Goal: Find specific page/section: Find specific page/section

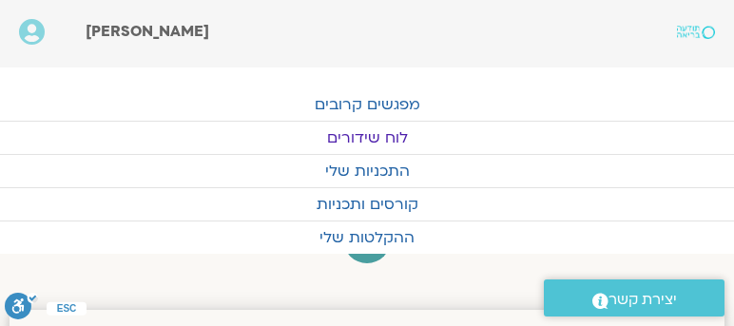
click at [399, 134] on link "לוח שידורים" at bounding box center [367, 138] width 734 height 32
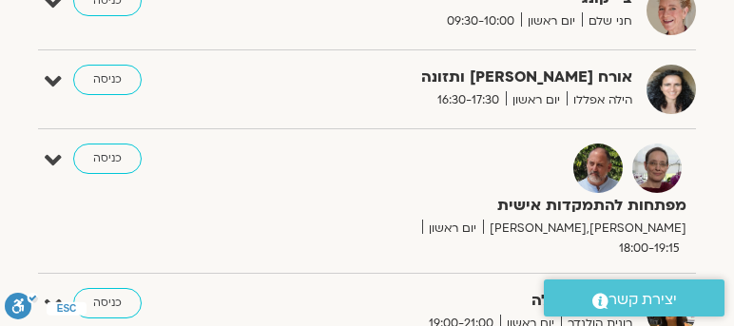
scroll to position [1412, 0]
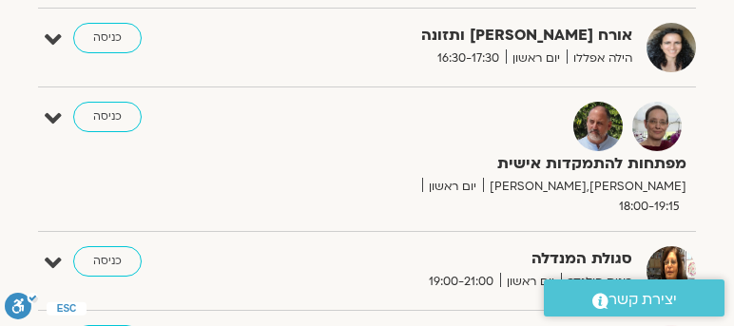
drag, startPoint x: 347, startPoint y: 328, endPoint x: 388, endPoint y: 328, distance: 40.9
drag, startPoint x: 388, startPoint y: 328, endPoint x: 107, endPoint y: 73, distance: 379.8
click at [107, 102] on link "כניסה" at bounding box center [107, 117] width 68 height 30
